Goal: Task Accomplishment & Management: Use online tool/utility

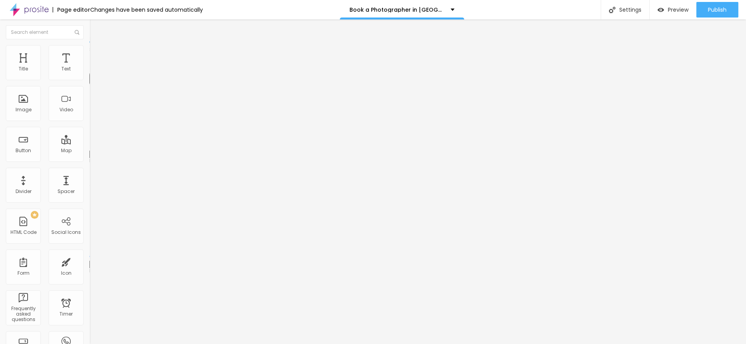
click at [89, 32] on button "Edit Text" at bounding box center [133, 28] width 89 height 18
click at [96, 54] on span "Advanced" at bounding box center [108, 50] width 25 height 7
click at [89, 45] on li "Style" at bounding box center [133, 41] width 89 height 8
click at [89, 51] on li "Advanced" at bounding box center [133, 49] width 89 height 8
type input "17"
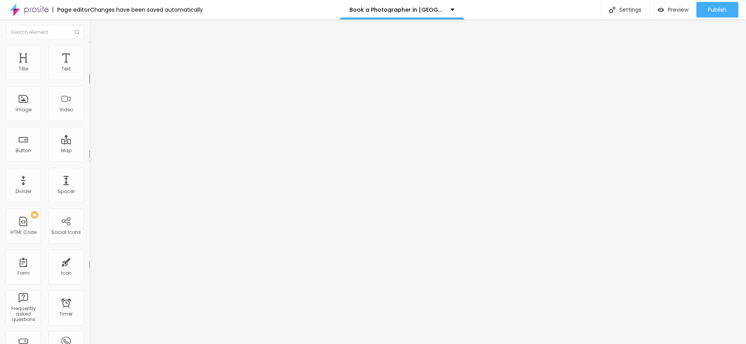
type input "17"
type input "18"
type input "19"
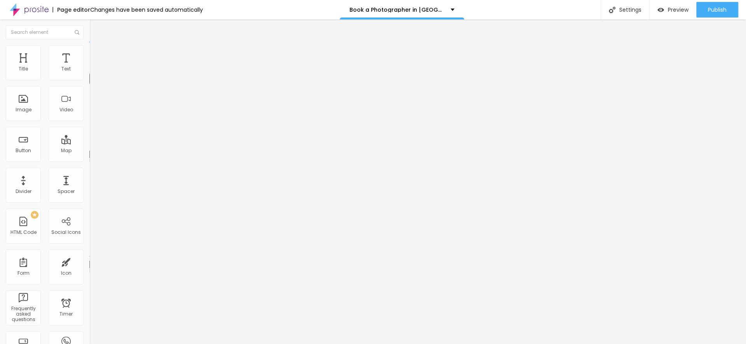
drag, startPoint x: 35, startPoint y: 78, endPoint x: 40, endPoint y: 77, distance: 5.1
type input "19"
click at [89, 143] on input "range" at bounding box center [114, 146] width 50 height 6
click at [89, 51] on li "Advanced" at bounding box center [133, 49] width 89 height 8
click at [89, 45] on li "Style" at bounding box center [133, 41] width 89 height 8
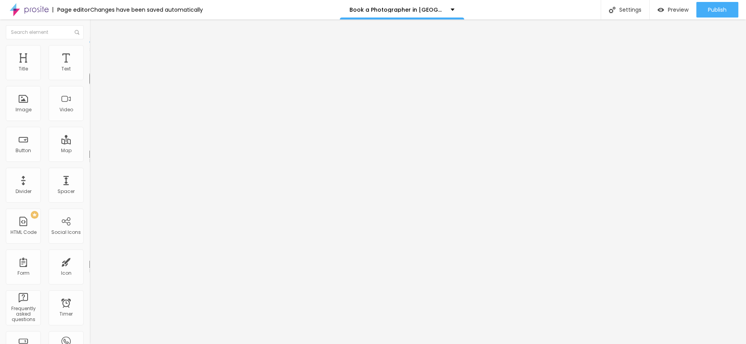
type input "27"
type input "26"
type input "25"
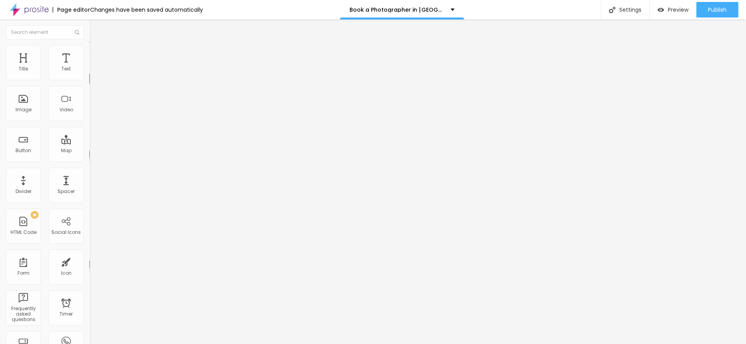
type input "25"
type input "23"
type input "21"
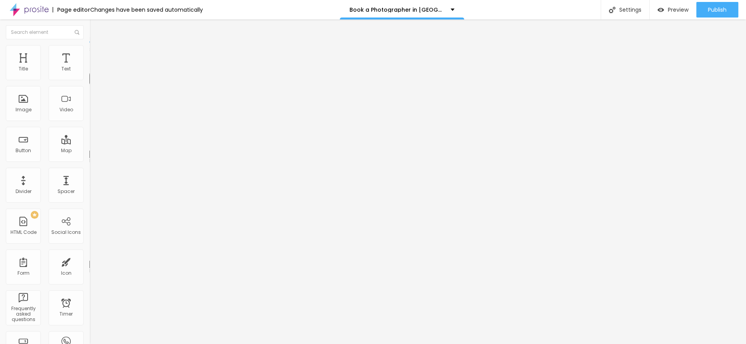
type input "20"
type input "18"
type input "16"
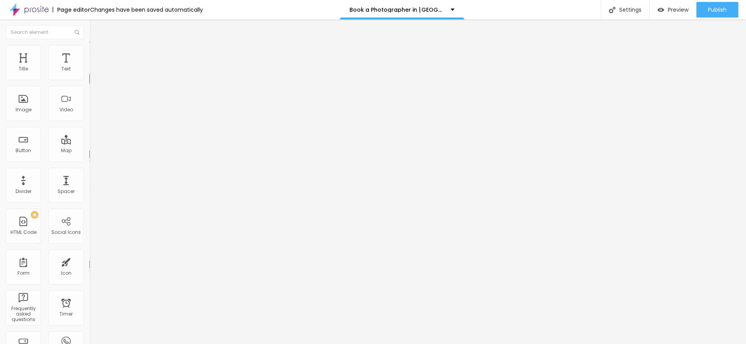
type input "16"
type input "15"
type input "14"
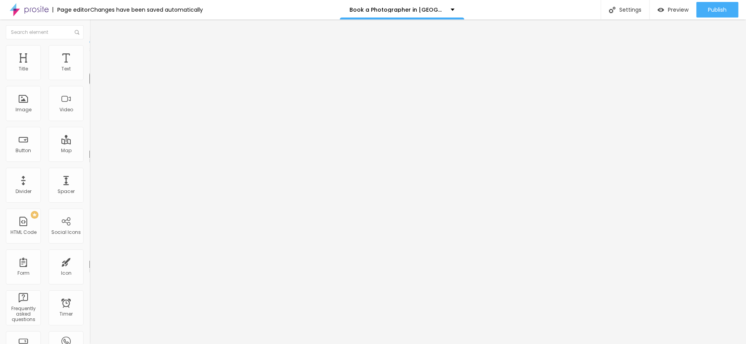
type input "13"
type input "12"
type input "11"
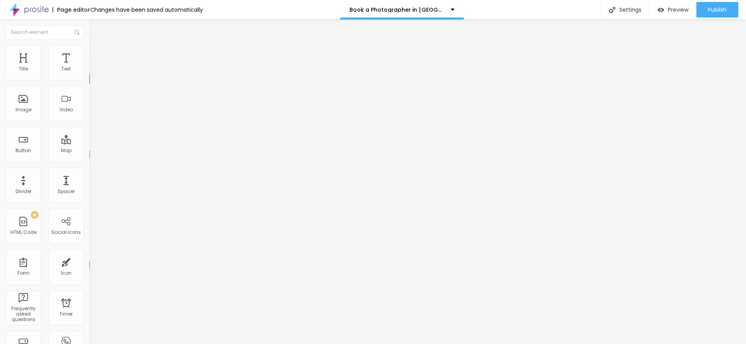
type input "11"
type input "10"
type input "9"
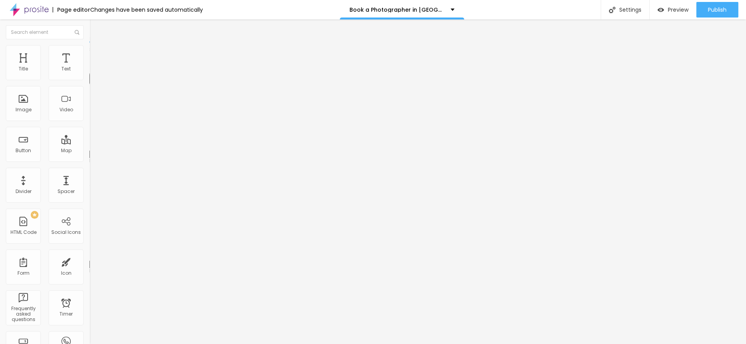
type input "8"
drag, startPoint x: 58, startPoint y: 76, endPoint x: 14, endPoint y: 77, distance: 44.0
type input "8"
click at [89, 143] on input "range" at bounding box center [114, 146] width 50 height 6
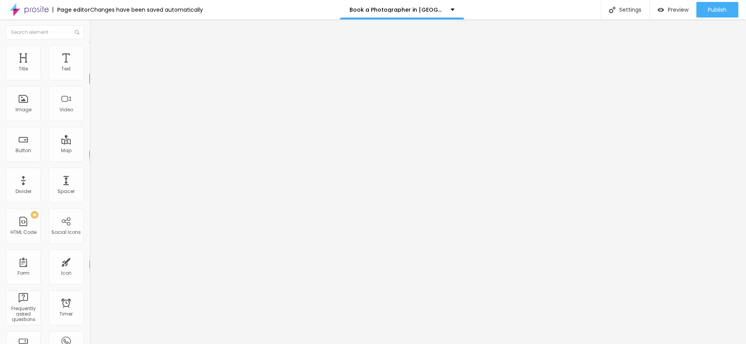
click at [89, 46] on li "Advanced" at bounding box center [133, 49] width 89 height 8
click at [707, 7] on button "Publish" at bounding box center [717, 10] width 42 height 16
click at [724, 8] on span "Publish" at bounding box center [717, 10] width 19 height 6
